Goal: Answer question/provide support: Answer question/provide support

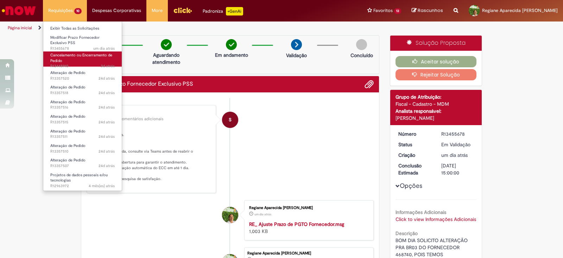
click at [74, 61] on link "Cancelamento ou Encerramento de Pedido 3d atrás 3 dias atrás R13448910" at bounding box center [82, 58] width 78 height 15
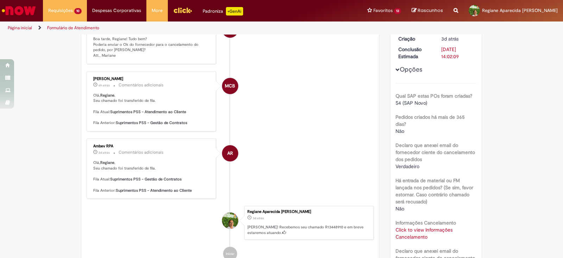
scroll to position [220, 0]
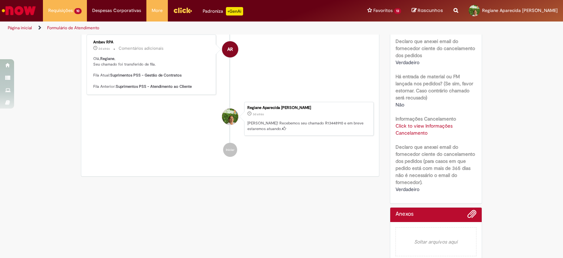
click at [408, 130] on link "Click to view Informações Cancelamento" at bounding box center [424, 128] width 57 height 13
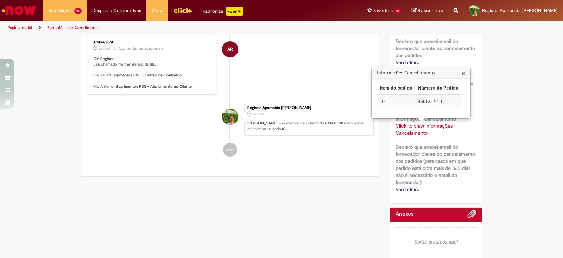
click at [493, 122] on div "Verificar Código de Barras Aguardando Aprovação Aguardando atendimento Em Atend…" at bounding box center [281, 40] width 563 height 450
click at [463, 73] on span "×" at bounding box center [463, 73] width 4 height 10
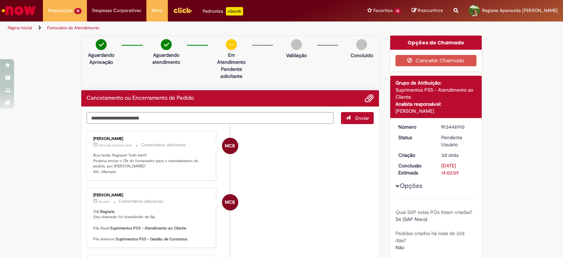
scroll to position [0, 0]
click at [492, 138] on div "Verificar Código de Barras Aguardando Aprovação Aguardando atendimento Em Atend…" at bounding box center [281, 260] width 563 height 450
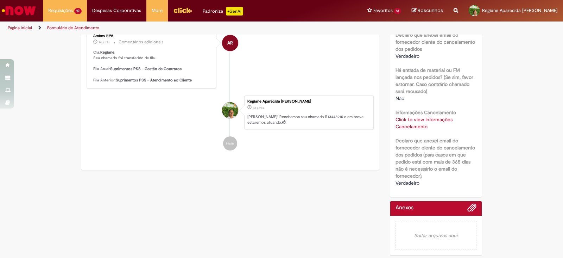
click at [422, 122] on div "Click to view Informações Cancelamento Click to view Informações Cancelamento" at bounding box center [436, 123] width 81 height 14
click at [419, 121] on link "Click to view Informações Cancelamento" at bounding box center [424, 122] width 57 height 13
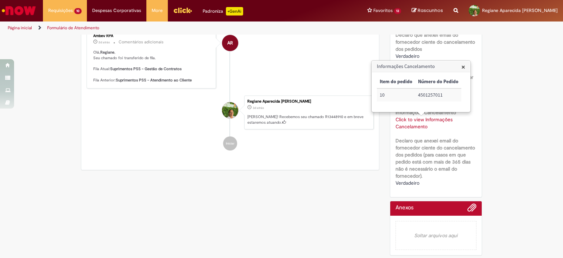
drag, startPoint x: 418, startPoint y: 96, endPoint x: 446, endPoint y: 96, distance: 28.2
click at [447, 96] on td "4501257011" at bounding box center [438, 94] width 46 height 13
copy td "4501257011"
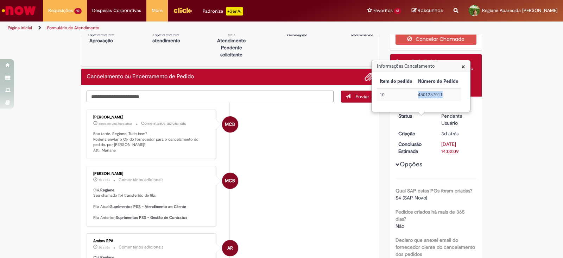
scroll to position [0, 0]
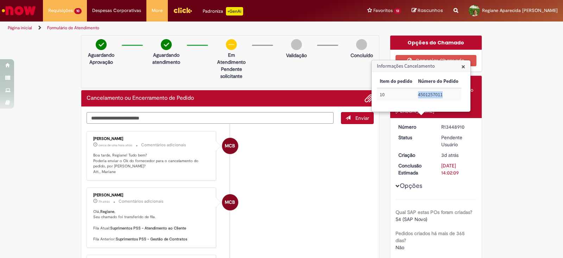
click at [463, 66] on span "×" at bounding box center [463, 67] width 4 height 10
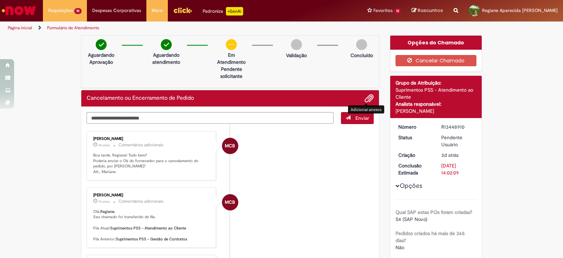
click at [368, 100] on span "Adicionar anexos" at bounding box center [369, 98] width 8 height 8
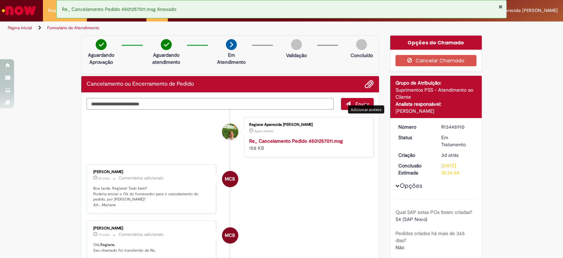
click at [239, 102] on textarea "Digite sua mensagem aqui..." at bounding box center [210, 104] width 247 height 12
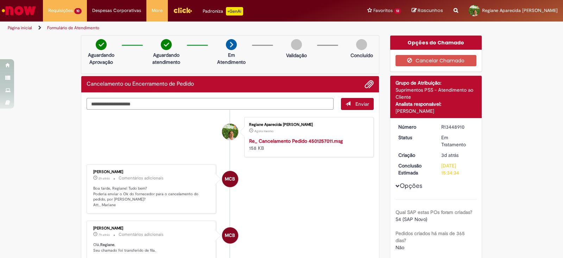
type textarea "**********"
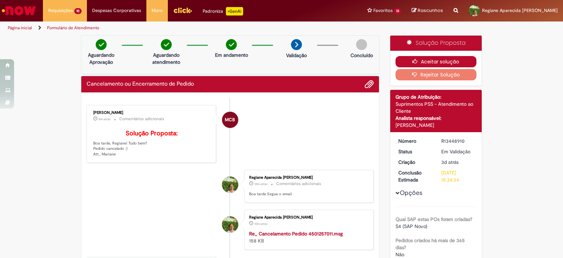
click at [438, 59] on button "Aceitar solução" at bounding box center [436, 61] width 81 height 11
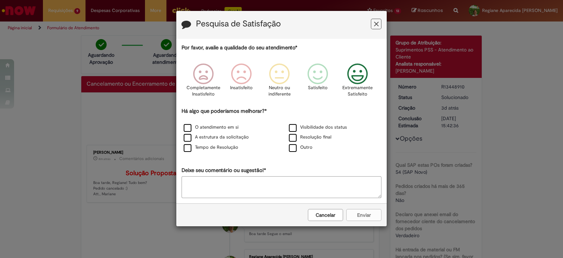
click at [359, 73] on icon "Feedback" at bounding box center [358, 73] width 26 height 21
click at [194, 149] on label "Tempo de Resolução" at bounding box center [211, 147] width 55 height 7
click at [366, 212] on button "Enviar" at bounding box center [363, 215] width 35 height 12
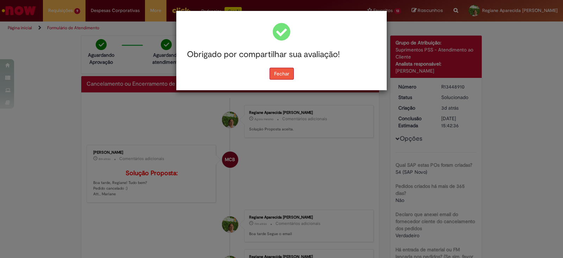
click at [277, 78] on button "Fechar" at bounding box center [282, 74] width 24 height 12
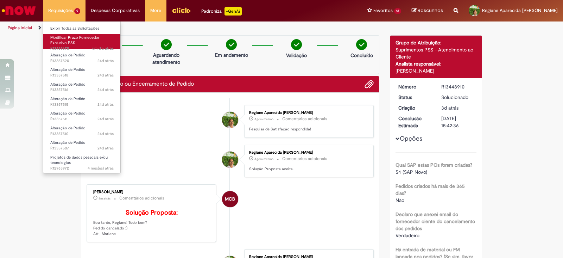
click at [61, 40] on span "Modificar Prazo Fornecedor Exclusivo PSS" at bounding box center [74, 40] width 49 height 11
